Goal: Check status

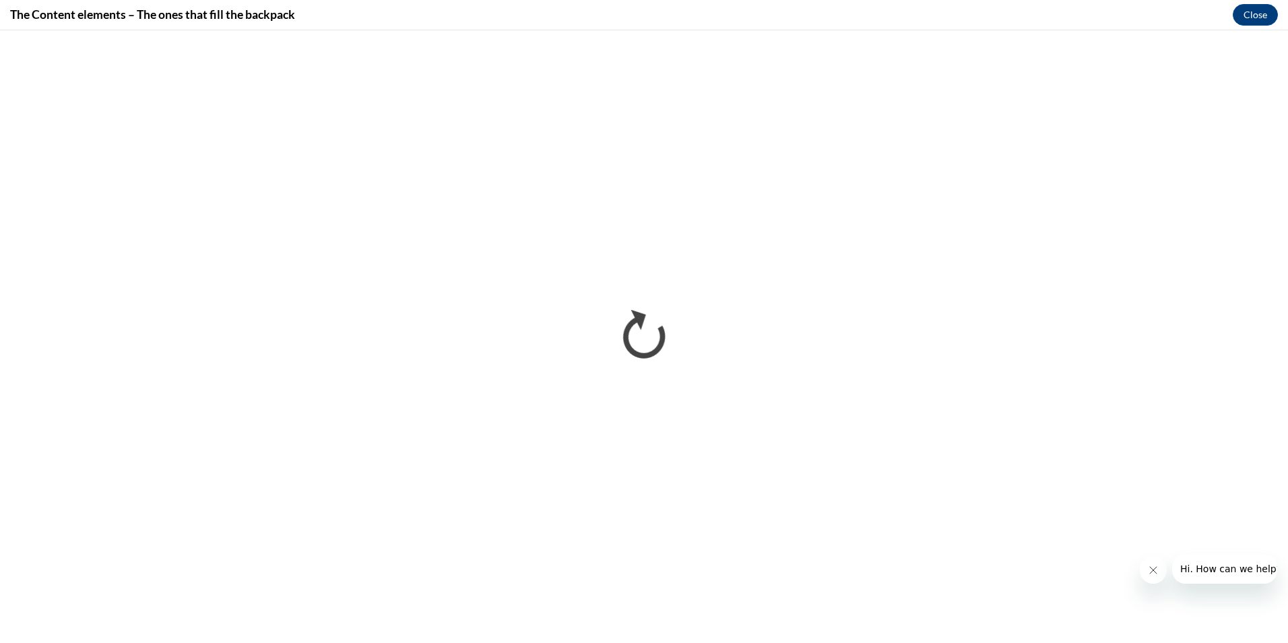
scroll to position [876, 0]
